Goal: Navigation & Orientation: Find specific page/section

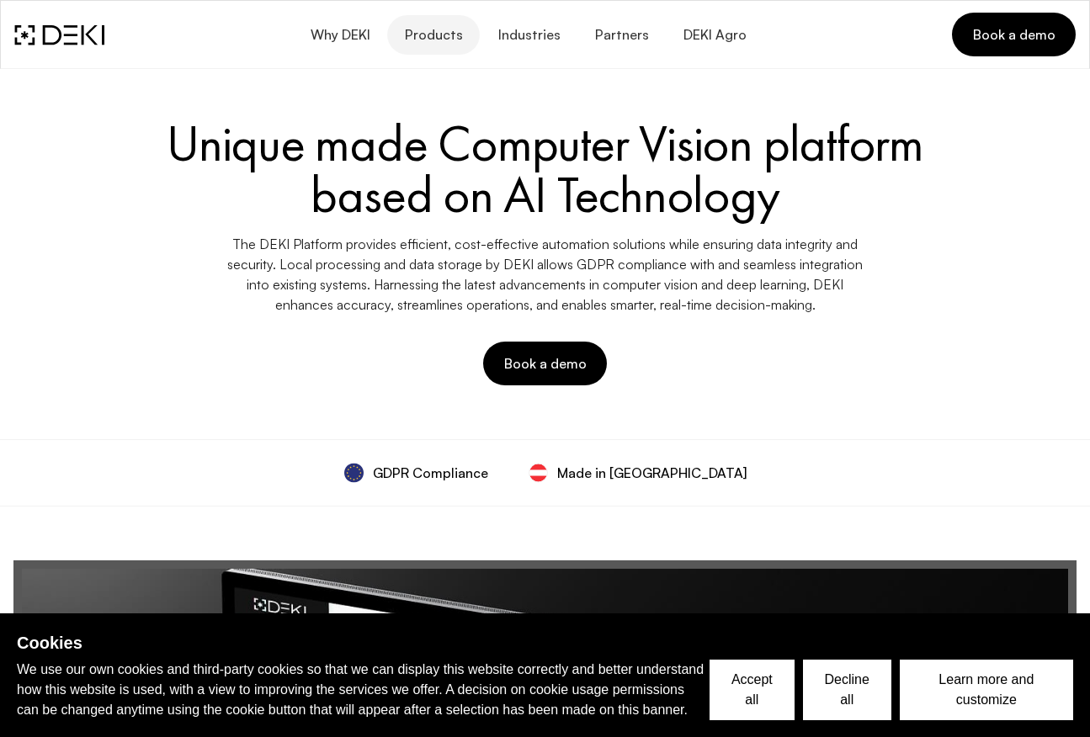
click at [439, 36] on span "Products" at bounding box center [433, 35] width 59 height 16
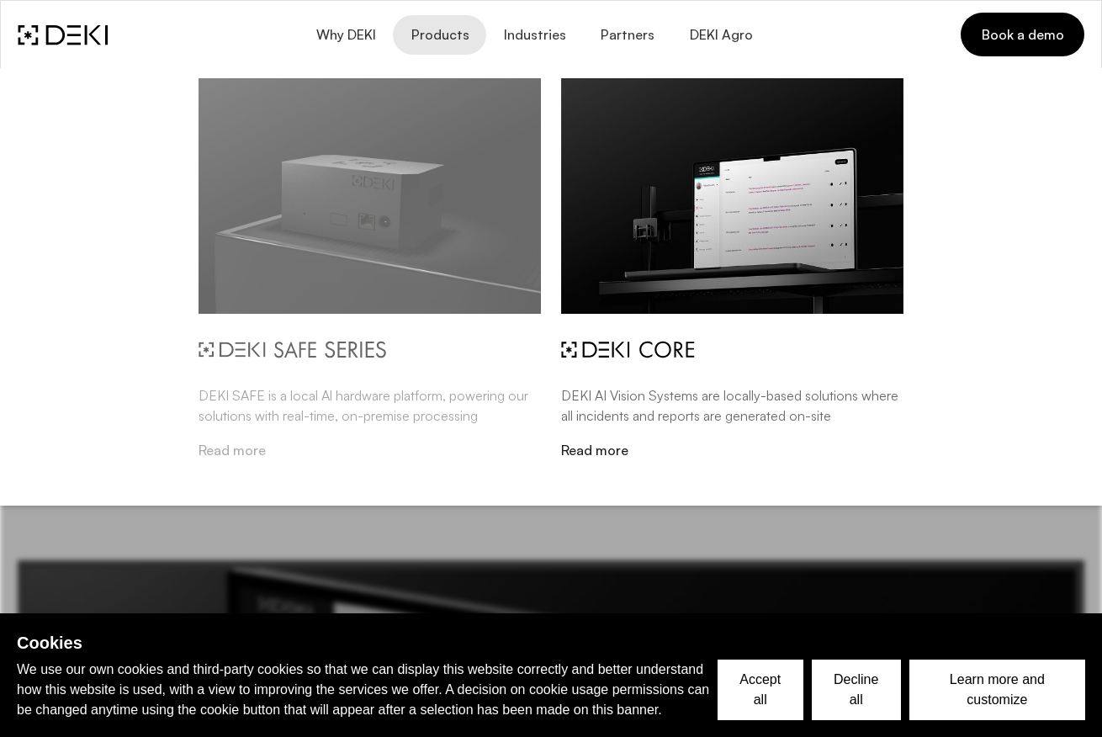
click at [317, 350] on img at bounding box center [292, 350] width 187 height 18
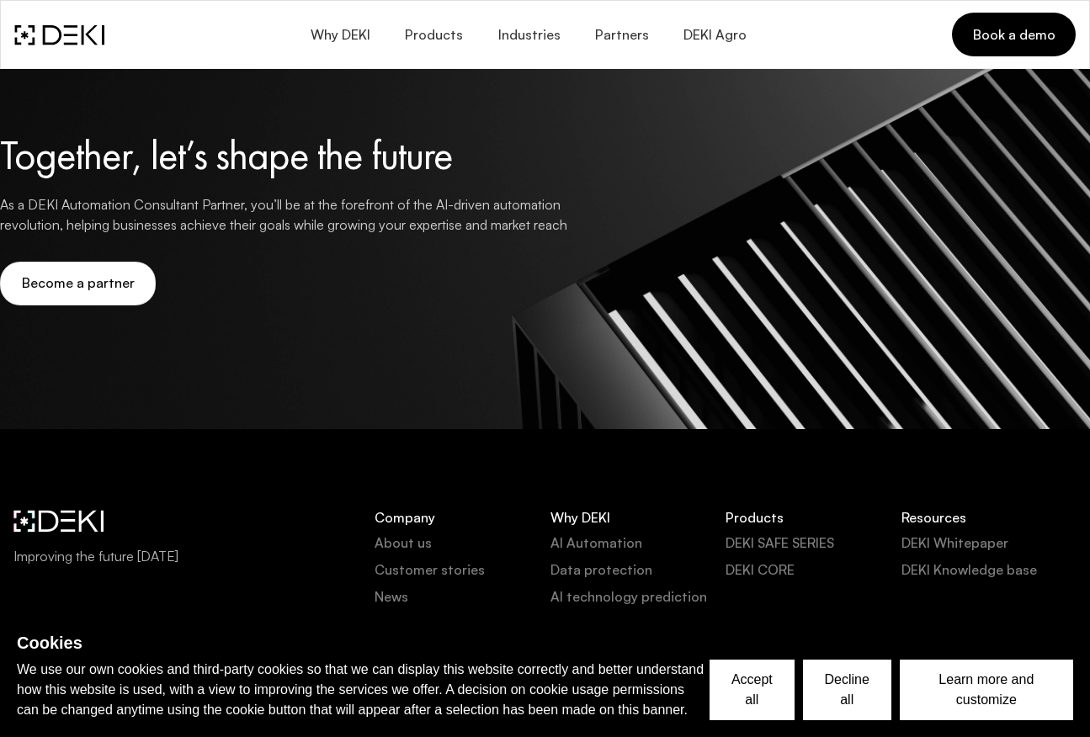
scroll to position [7511, 0]
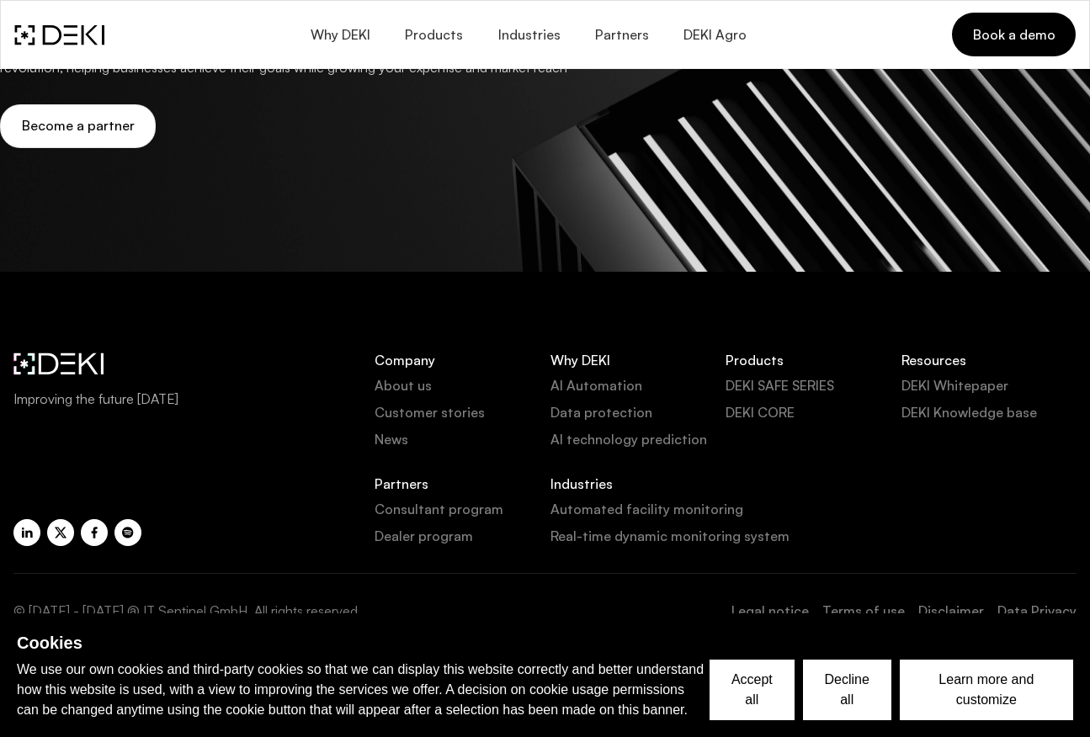
click at [771, 376] on link "DEKI SAFE SERIES" at bounding box center [813, 385] width 176 height 20
click at [765, 691] on button "Accept all" at bounding box center [751, 690] width 85 height 61
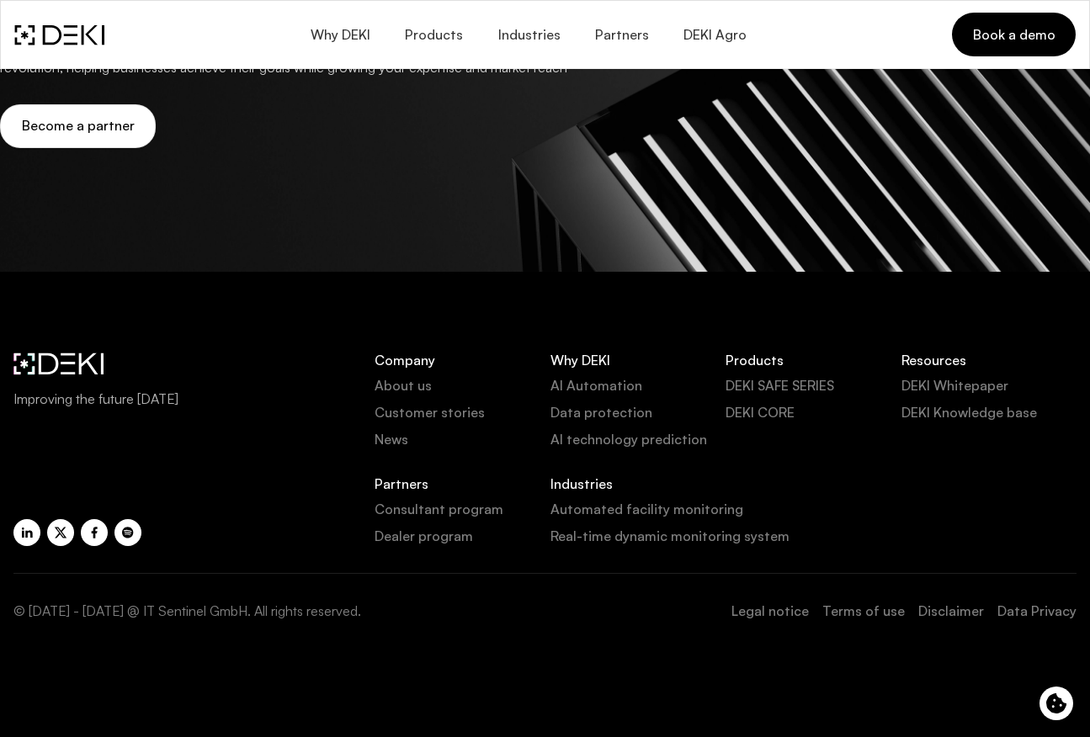
click at [754, 380] on link "DEKI SAFE SERIES" at bounding box center [813, 385] width 176 height 20
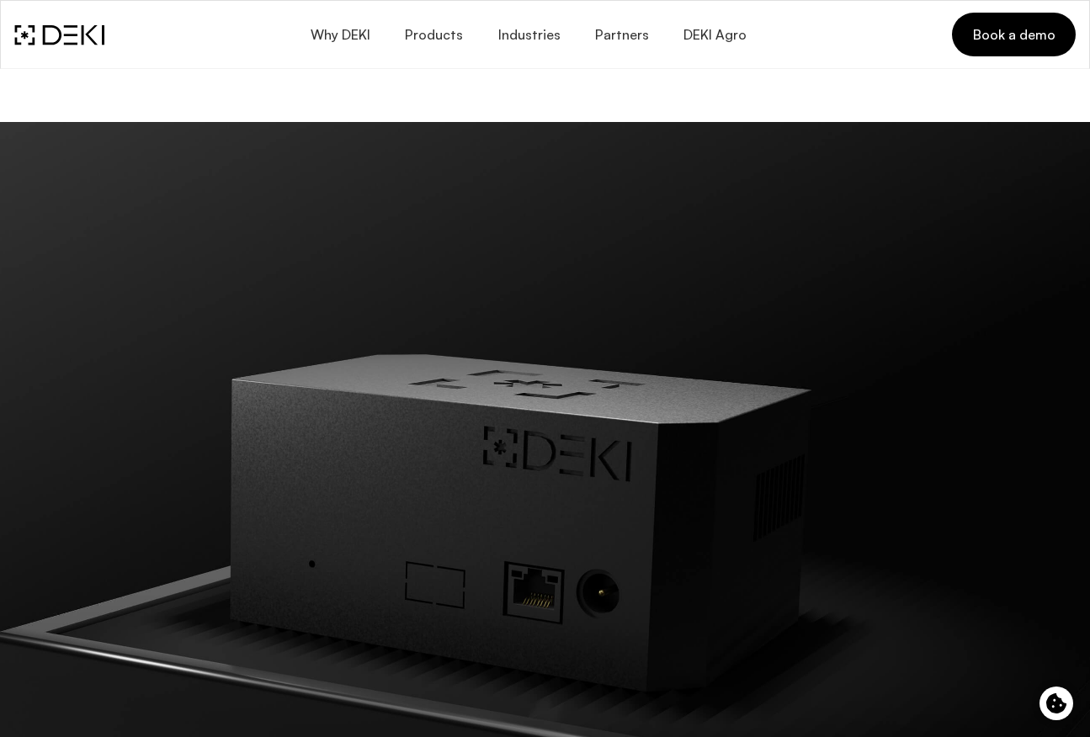
scroll to position [0, 0]
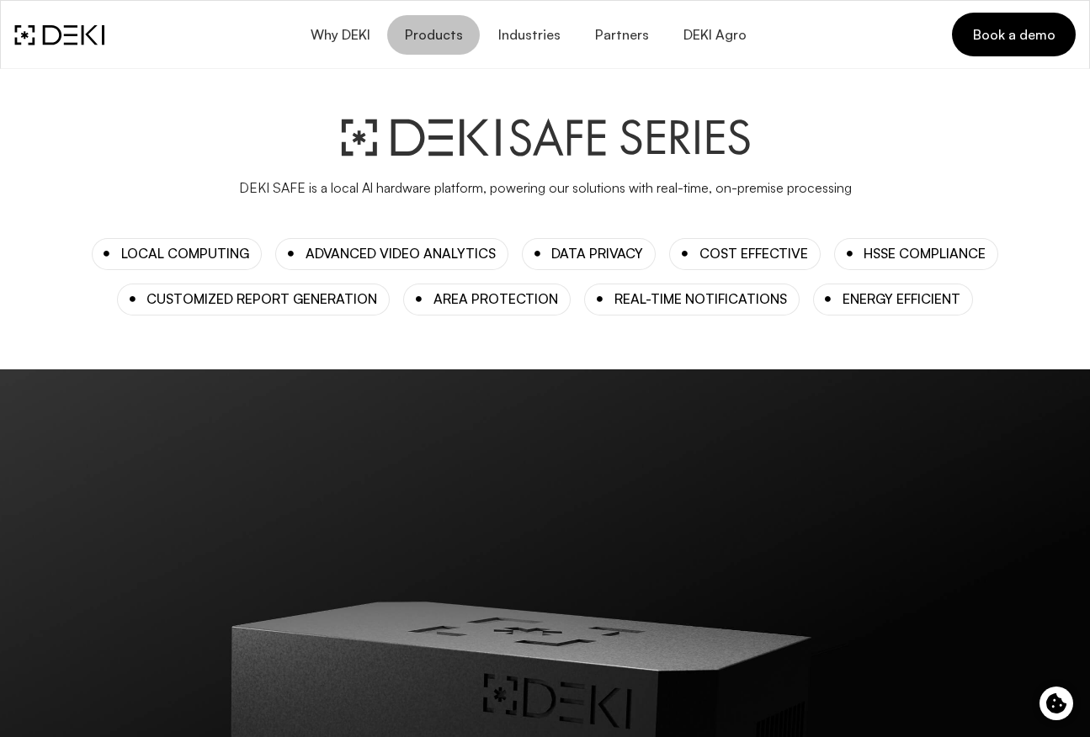
click at [443, 29] on span "Products" at bounding box center [433, 35] width 59 height 16
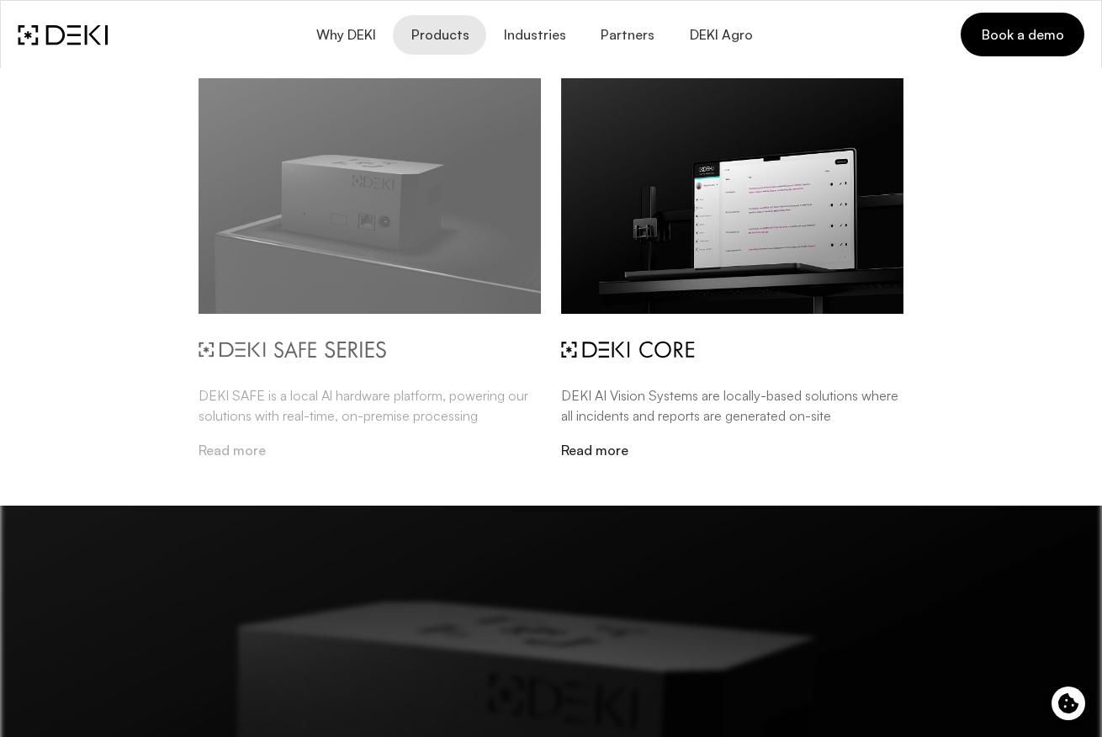
click at [408, 159] on img at bounding box center [370, 196] width 342 height 236
